Goal: Check status

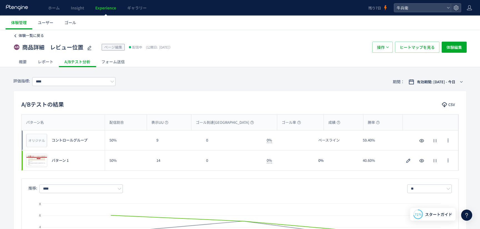
click at [21, 36] on span "体験一覧に戻る" at bounding box center [31, 35] width 25 height 5
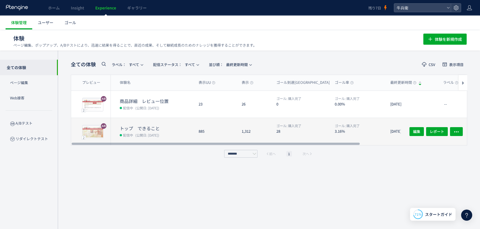
click at [286, 129] on dt "28" at bounding box center [303, 131] width 54 height 5
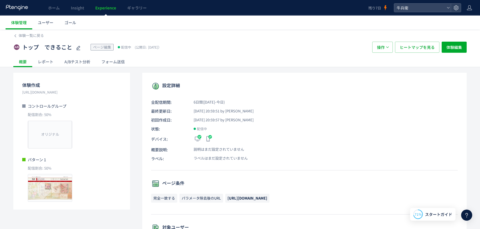
click at [72, 61] on div "A/Bテスト分析" at bounding box center [77, 61] width 37 height 11
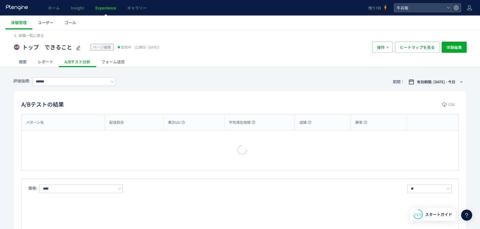
type input "****"
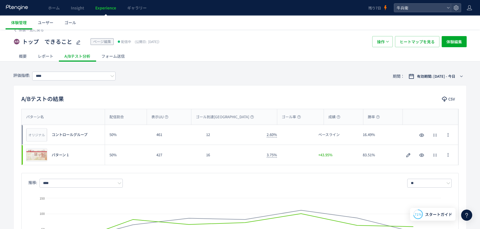
scroll to position [5, 0]
click at [29, 31] on span "体験一覧に戻る" at bounding box center [31, 29] width 25 height 5
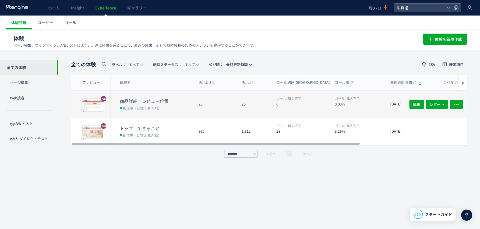
click at [163, 102] on dt "商品詳細　レビュー位置" at bounding box center [157, 101] width 74 height 6
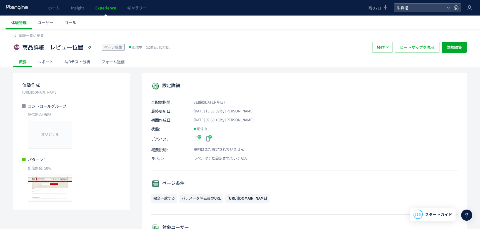
click at [69, 59] on div "A/Bテスト分析" at bounding box center [77, 61] width 37 height 11
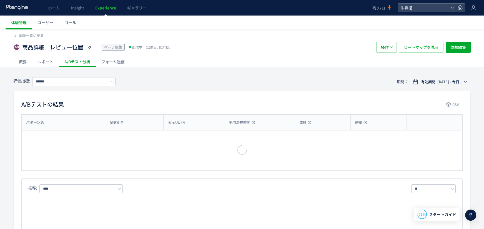
type input "****"
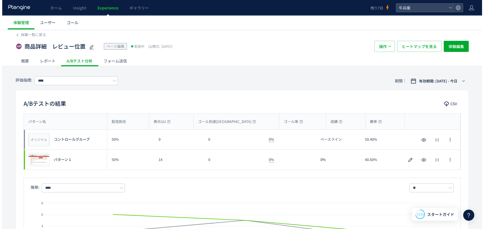
scroll to position [1, 0]
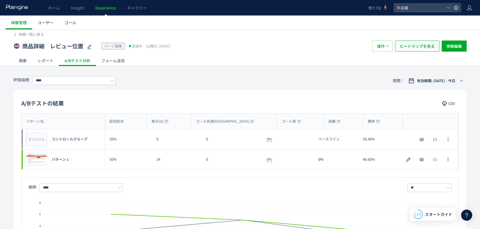
click at [428, 45] on span "ヒートマップを見る" at bounding box center [417, 46] width 35 height 11
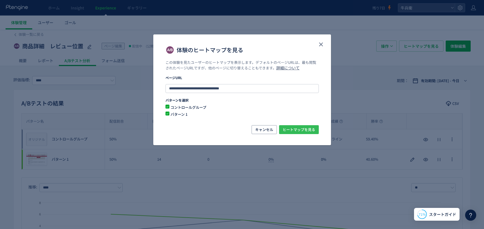
click at [299, 131] on span "ヒートマップを見る" at bounding box center [299, 129] width 32 height 9
